Goal: Transaction & Acquisition: Purchase product/service

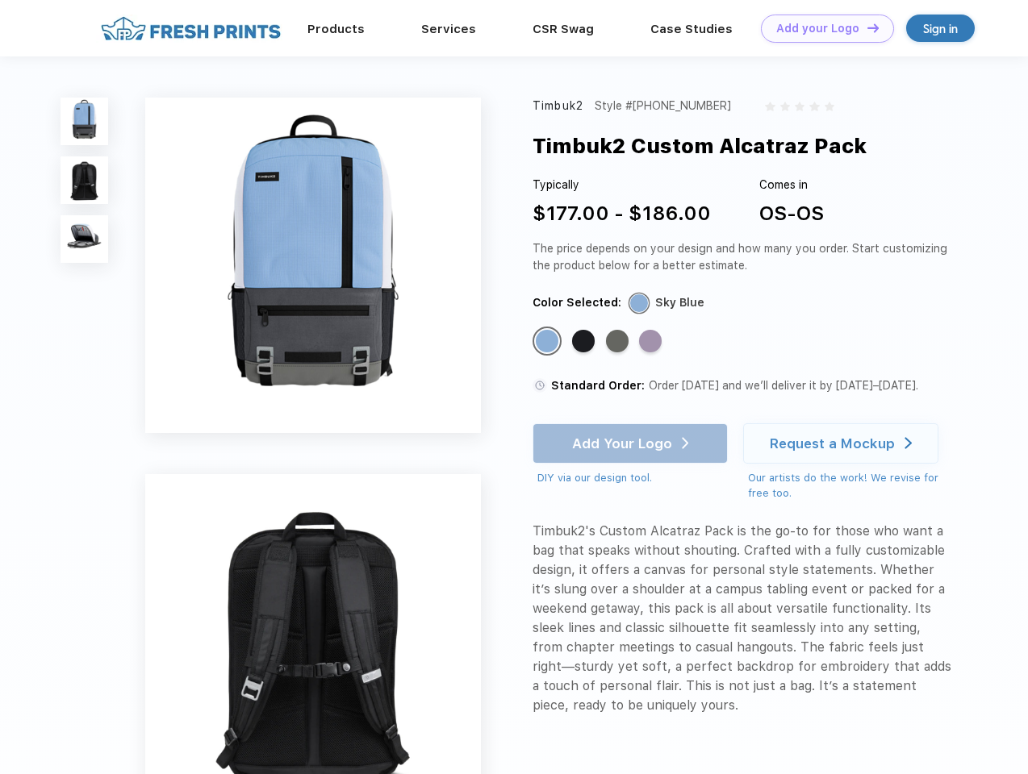
click at [821, 28] on link "Add your Logo Design Tool" at bounding box center [827, 29] width 133 height 28
click at [0, 0] on div "Design Tool" at bounding box center [0, 0] width 0 height 0
click at [865, 27] on link "Add your Logo Design Tool" at bounding box center [827, 29] width 133 height 28
click at [85, 121] on img at bounding box center [84, 122] width 48 height 48
click at [85, 181] on img at bounding box center [84, 180] width 48 height 48
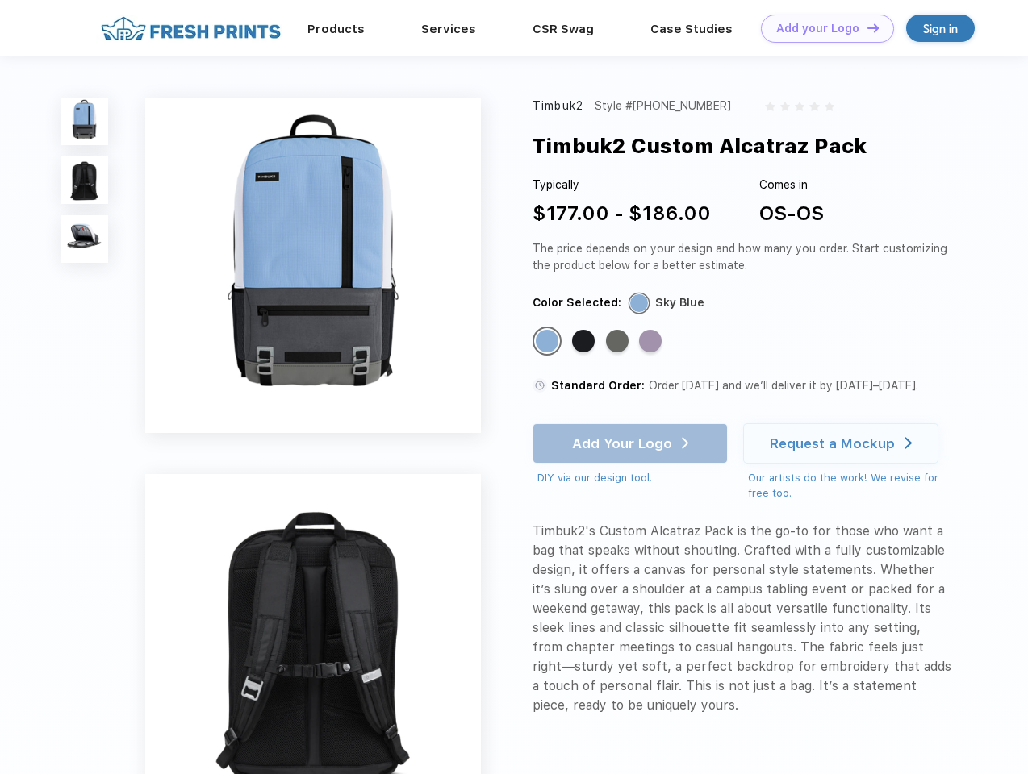
click at [85, 240] on img at bounding box center [84, 239] width 48 height 48
click at [548, 342] on div "Standard Color" at bounding box center [547, 341] width 23 height 23
click at [585, 342] on div "Standard Color" at bounding box center [583, 341] width 23 height 23
click at [619, 342] on div "Standard Color" at bounding box center [617, 341] width 23 height 23
click at [652, 342] on div "Standard Color" at bounding box center [650, 341] width 23 height 23
